Goal: Find specific page/section: Find specific page/section

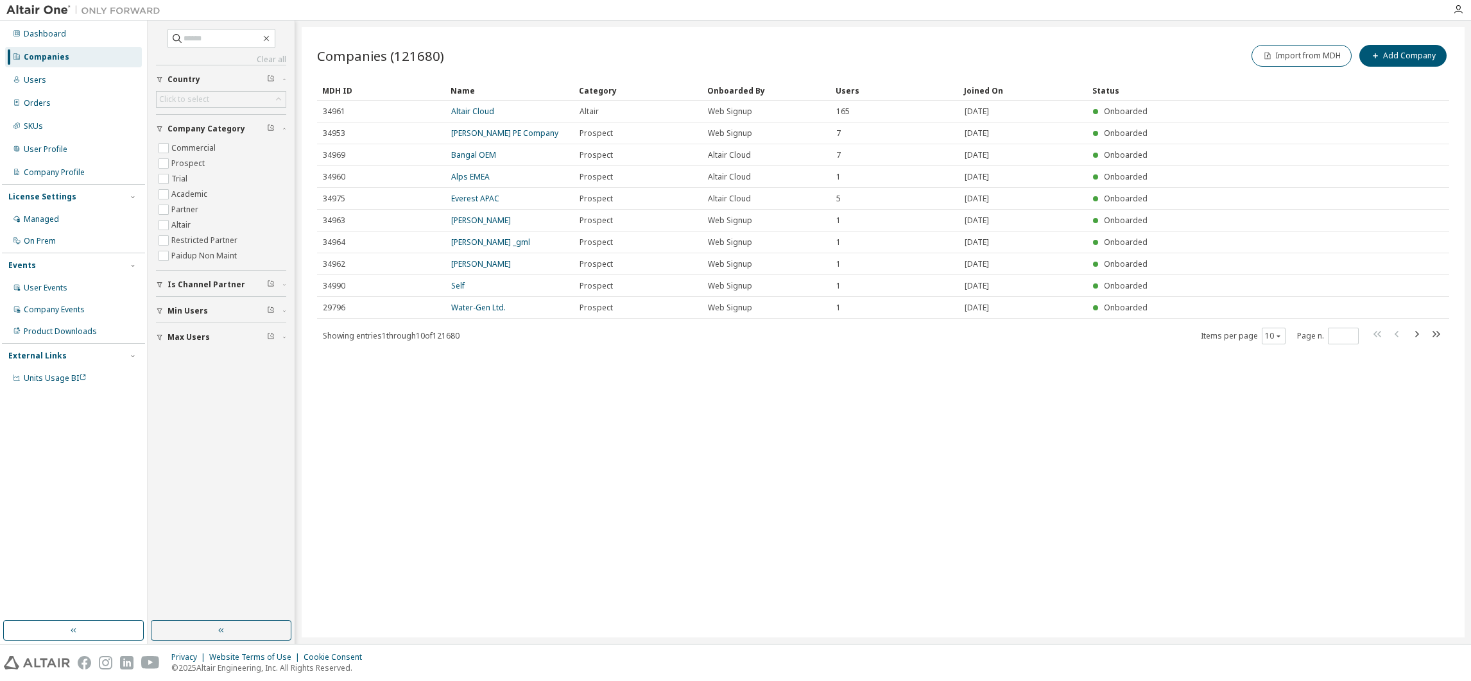
click at [205, 25] on div "Clear all Max Users Min Users Is Channel Partner Company Category Commercial Pr…" at bounding box center [221, 320] width 143 height 597
click at [215, 42] on input "text" at bounding box center [222, 38] width 77 height 13
click at [240, 40] on input "text" at bounding box center [222, 38] width 77 height 13
type input "******"
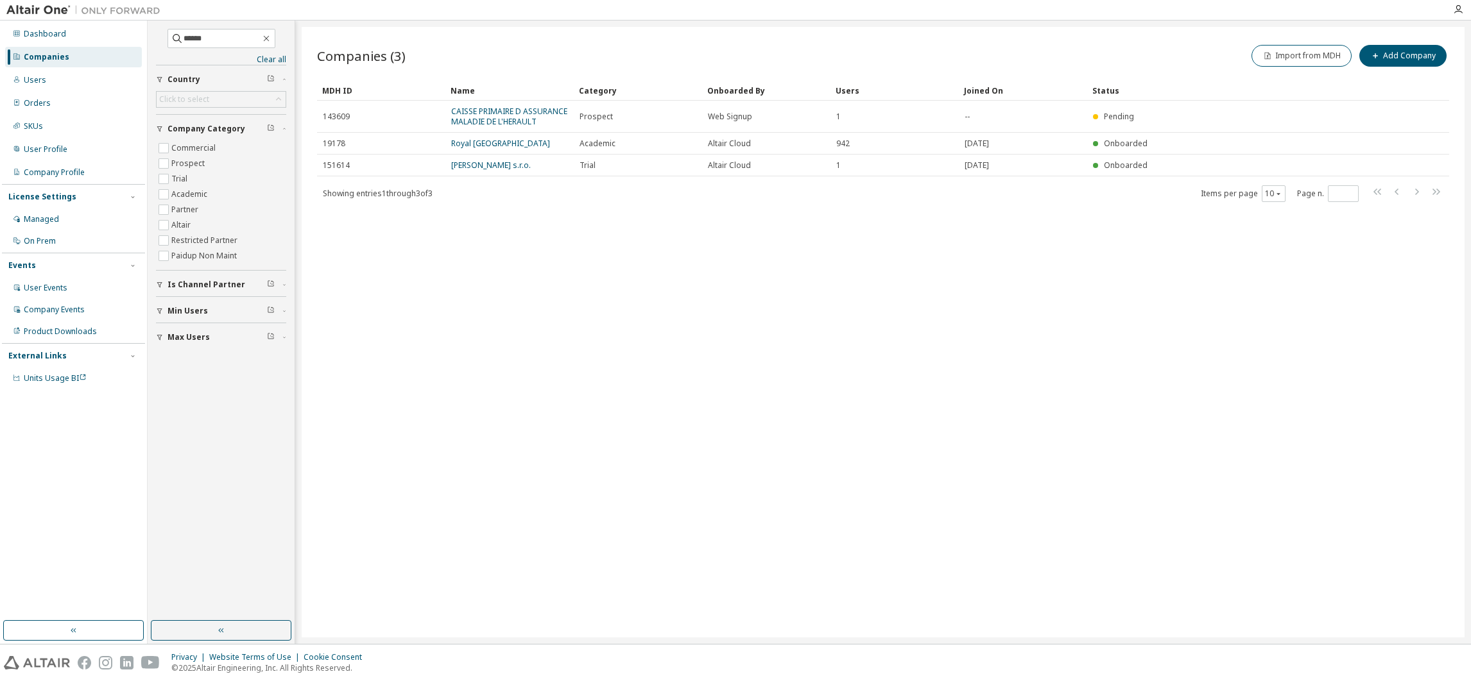
click at [499, 113] on link "CAISSE PRIMAIRE D ASSURANCE MALADIE DE L'HERAULT" at bounding box center [509, 116] width 116 height 21
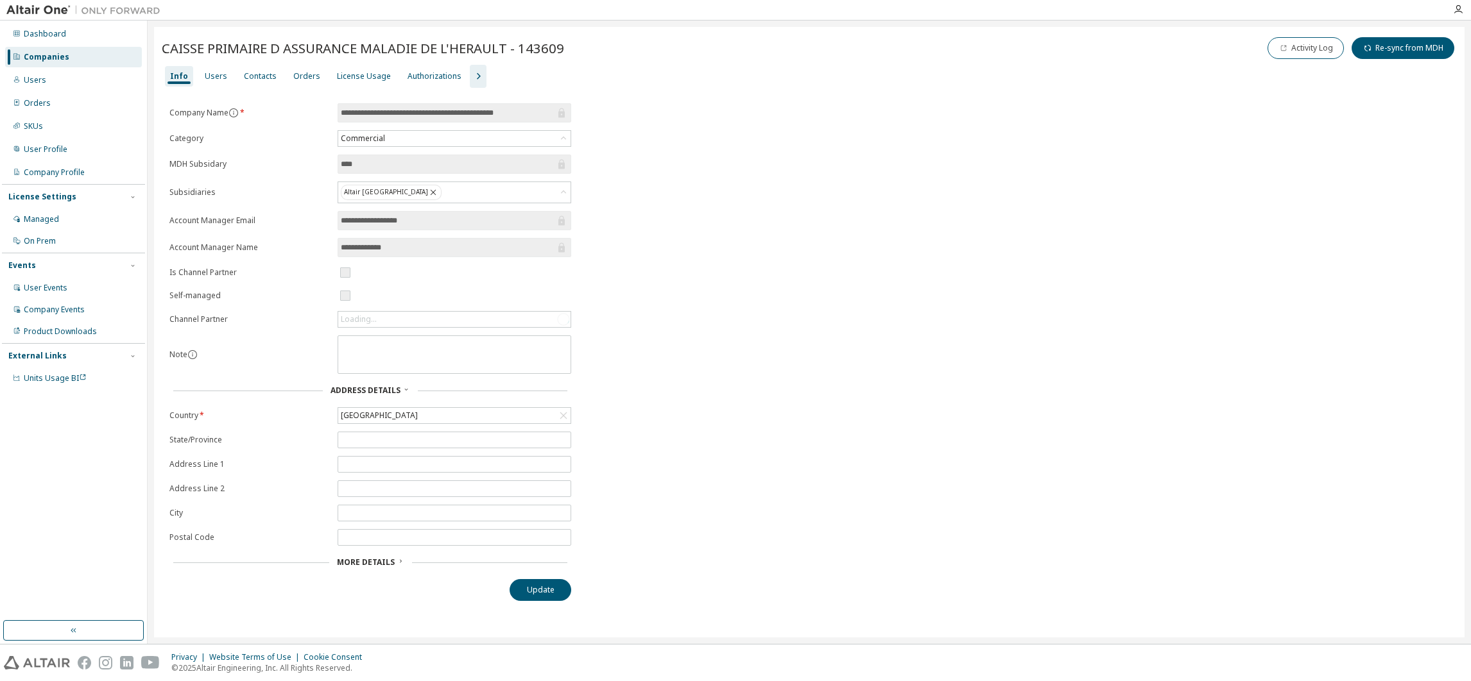
click at [216, 74] on div "Users" at bounding box center [216, 76] width 22 height 10
